Goal: Transaction & Acquisition: Book appointment/travel/reservation

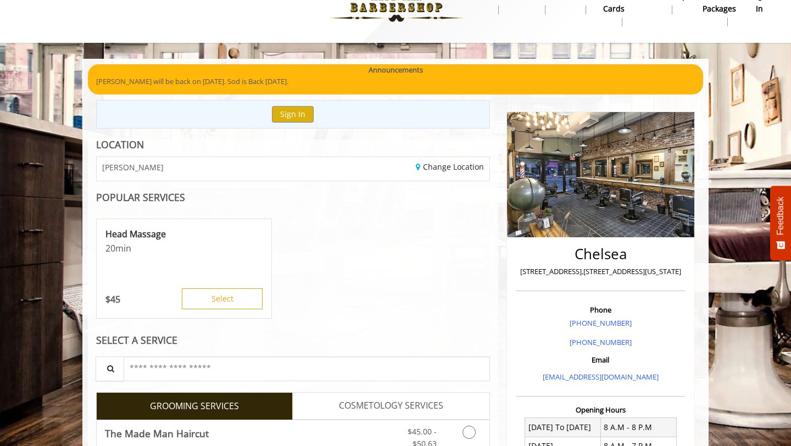
scroll to position [26, 0]
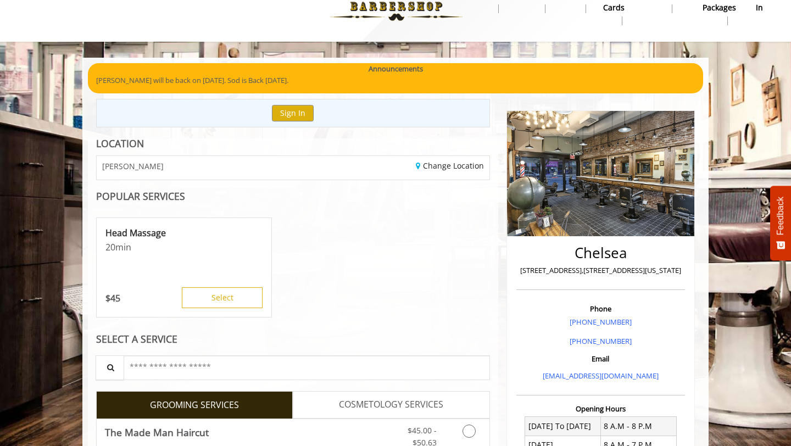
click at [532, 264] on div "Chelsea 169 W 23rd Street,170 W 23rd Street, New York" at bounding box center [601, 265] width 169 height 50
click at [533, 269] on p "[STREET_ADDRESS],[STREET_ADDRESS][US_STATE]" at bounding box center [600, 271] width 163 height 12
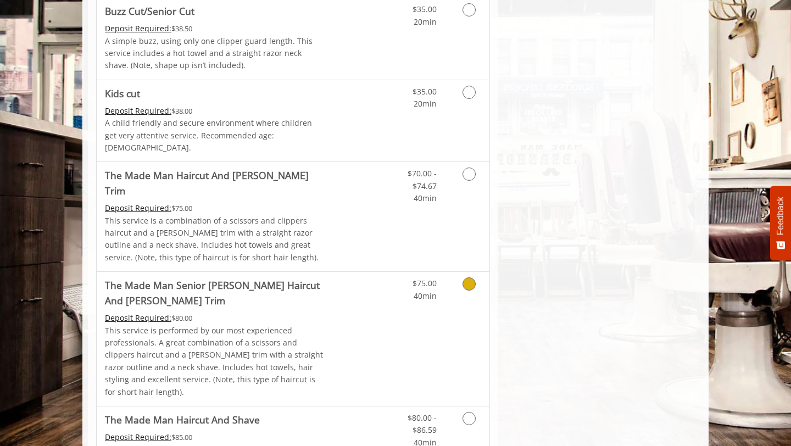
scroll to position [829, 0]
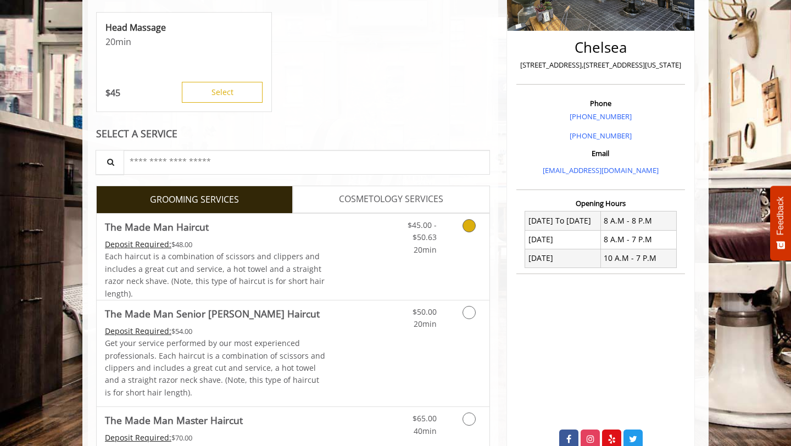
click at [397, 241] on link "$45.00 - $50.63 20min" at bounding box center [414, 235] width 46 height 42
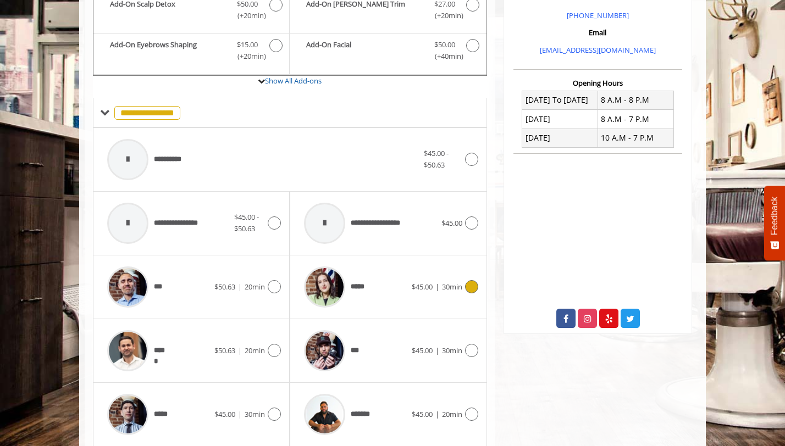
scroll to position [353, 0]
click at [464, 154] on div at bounding box center [470, 158] width 16 height 13
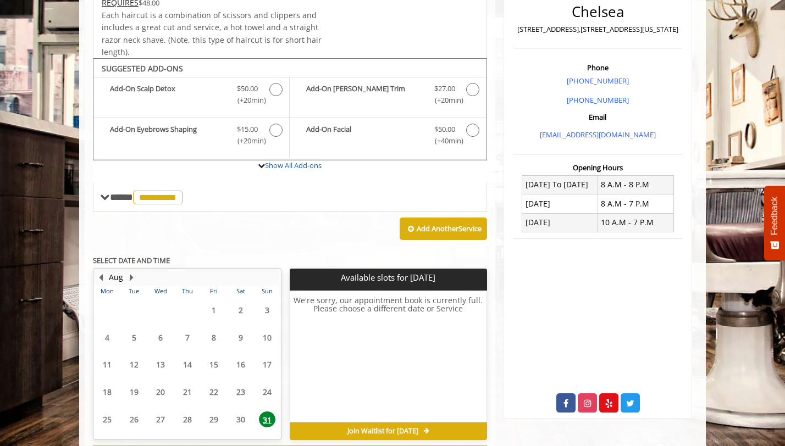
scroll to position [315, 0]
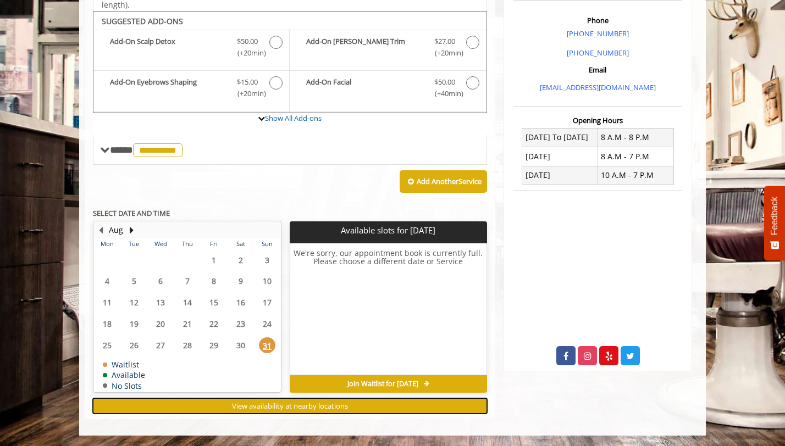
click at [313, 406] on span "View availability at nearby locations" at bounding box center [290, 406] width 116 height 10
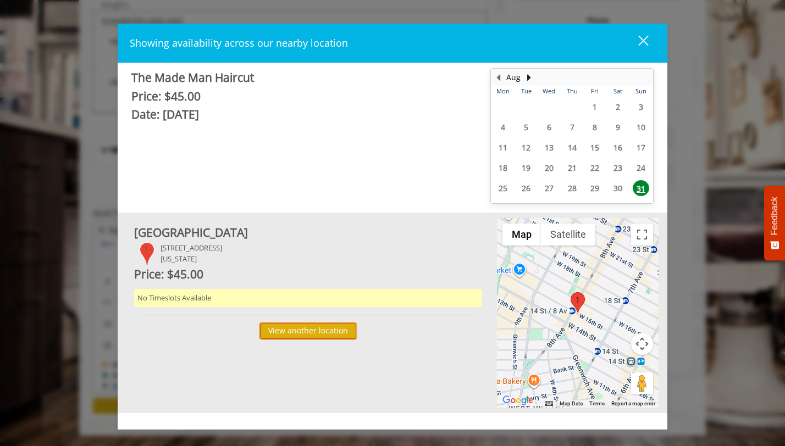
click at [293, 329] on button "View another location" at bounding box center [308, 331] width 96 height 16
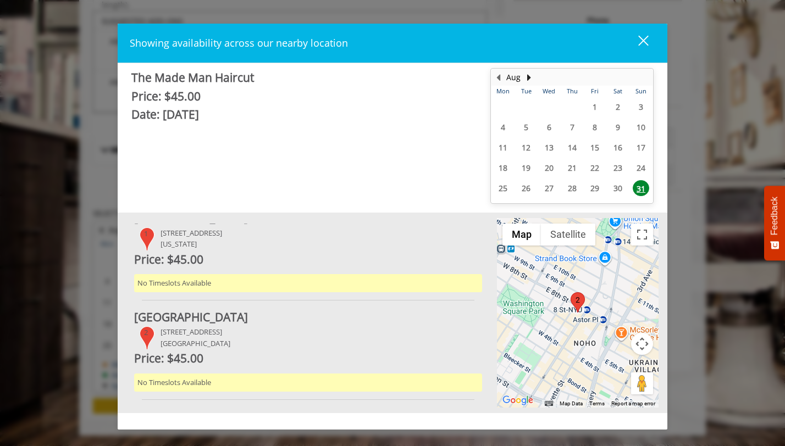
scroll to position [22, 0]
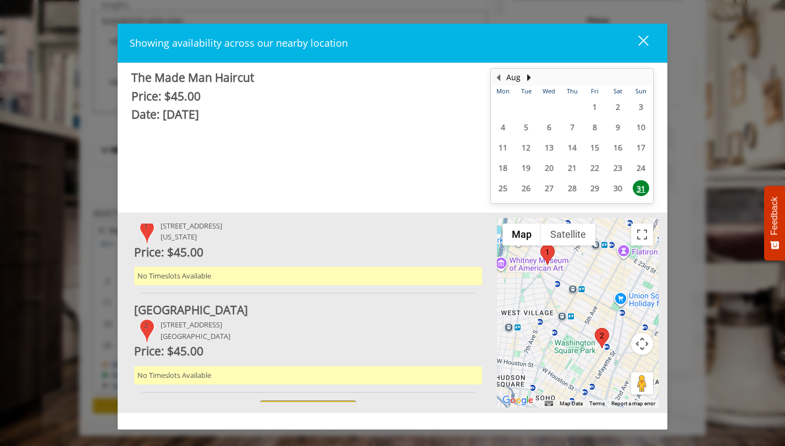
drag, startPoint x: 534, startPoint y: 312, endPoint x: 557, endPoint y: 350, distance: 43.6
click at [557, 350] on div at bounding box center [578, 313] width 162 height 190
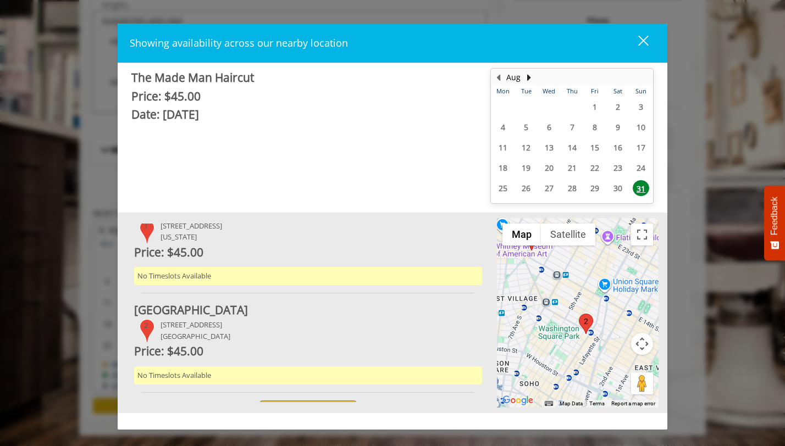
drag, startPoint x: 562, startPoint y: 350, endPoint x: 547, endPoint y: 284, distance: 67.1
click at [547, 284] on div at bounding box center [578, 313] width 162 height 190
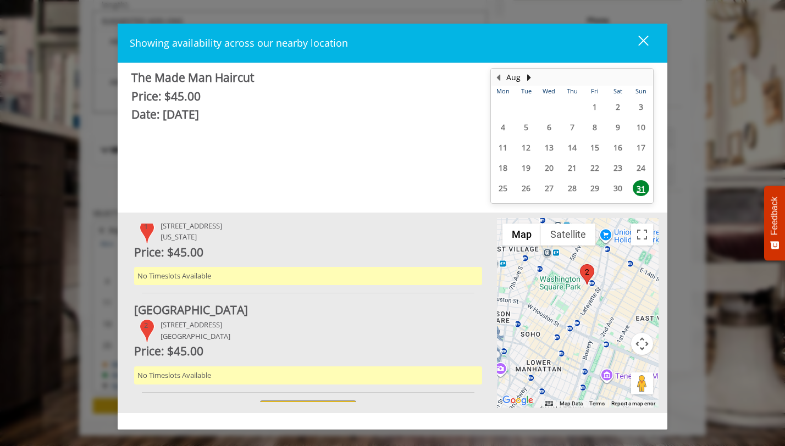
scroll to position [36, 0]
